Goal: Check status: Check status

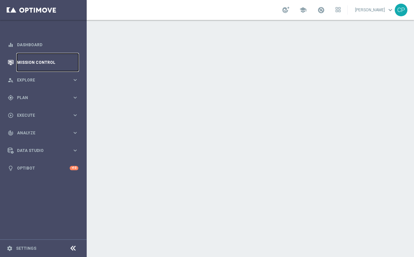
click at [40, 61] on link "Mission Control" at bounding box center [47, 63] width 61 height 18
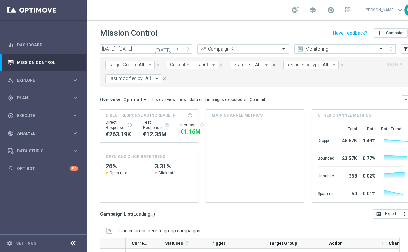
click at [139, 79] on span "Last modified by:" at bounding box center [125, 79] width 35 height 6
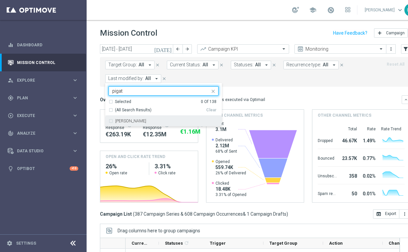
click at [125, 120] on label "[PERSON_NAME]" at bounding box center [130, 121] width 31 height 4
type input "pigat"
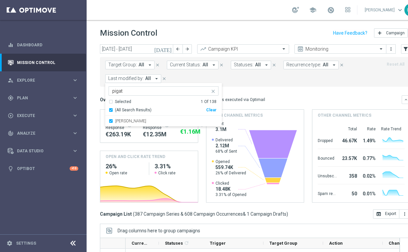
click at [243, 93] on mini-dashboard "Overview: Optimail arrow_drop_down This overview shows data of campaigns execut…" at bounding box center [255, 148] width 310 height 123
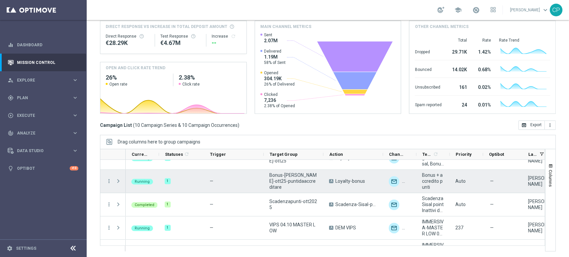
scroll to position [107, 0]
click at [117, 180] on span at bounding box center [118, 180] width 6 height 5
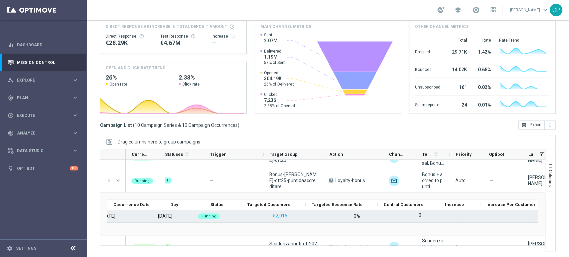
scroll to position [0, 0]
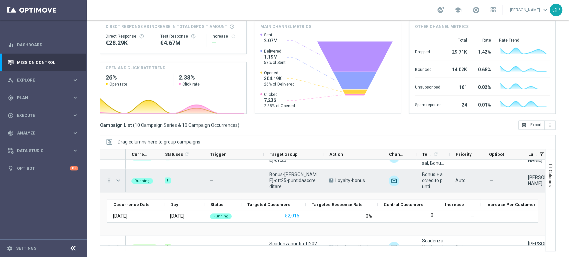
click at [109, 180] on icon "more_vert" at bounding box center [109, 181] width 6 height 6
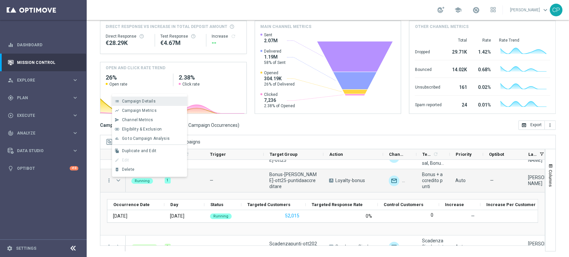
click at [141, 102] on span "Campaign Details" at bounding box center [139, 101] width 34 height 5
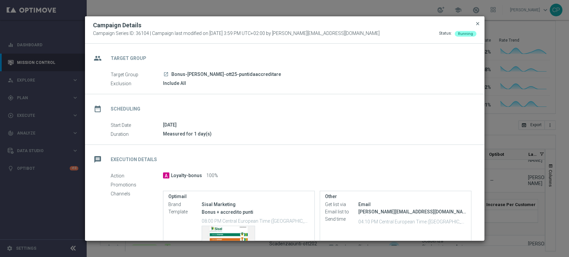
click at [413, 23] on span "close" at bounding box center [477, 23] width 5 height 5
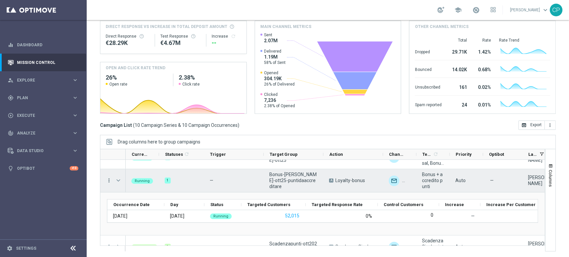
click at [107, 180] on icon "more_vert" at bounding box center [109, 181] width 6 height 6
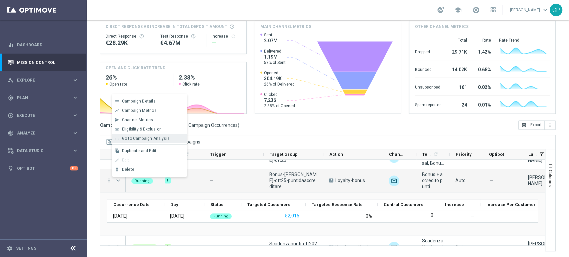
click at [144, 136] on span "Go to Campaign Analysis" at bounding box center [146, 138] width 48 height 5
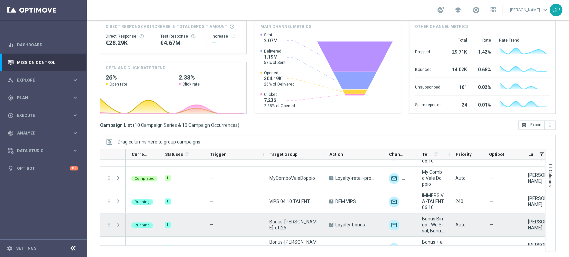
scroll to position [43, 0]
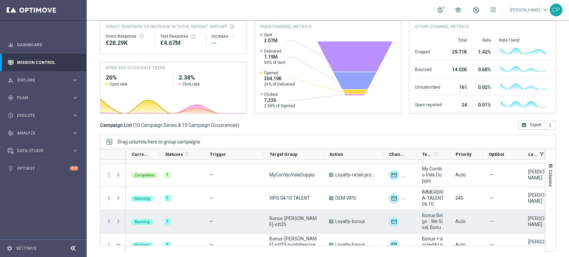
click at [109, 222] on icon "more_vert" at bounding box center [109, 221] width 6 height 6
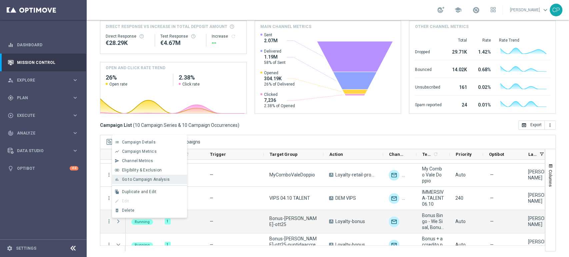
click at [143, 182] on span "Go to Campaign Analysis" at bounding box center [146, 179] width 48 height 5
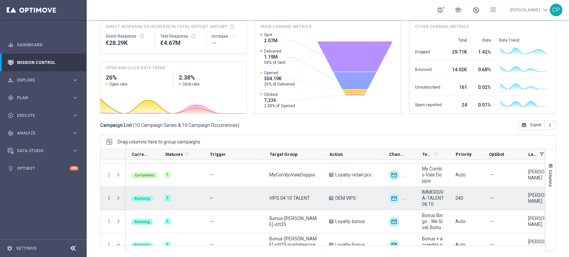
click at [109, 199] on icon "more_vert" at bounding box center [109, 198] width 6 height 6
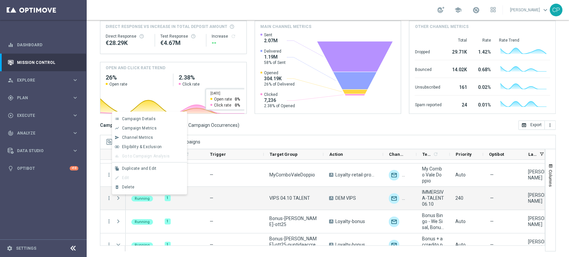
click at [252, 129] on div "Campaign List ( 10 Campaign Series & 10 Campaign Occurrences ) open_in_browser …" at bounding box center [327, 125] width 455 height 9
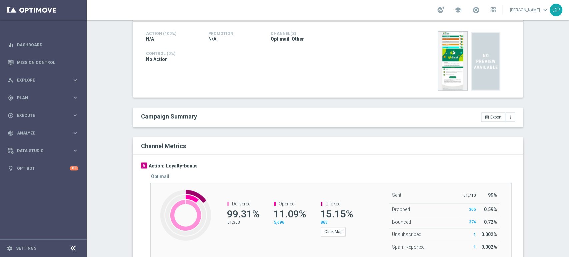
scroll to position [129, 0]
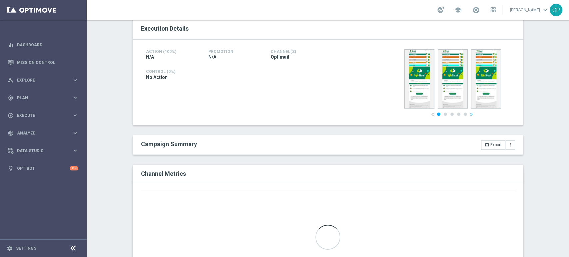
scroll to position [181, 0]
